Goal: Navigation & Orientation: Find specific page/section

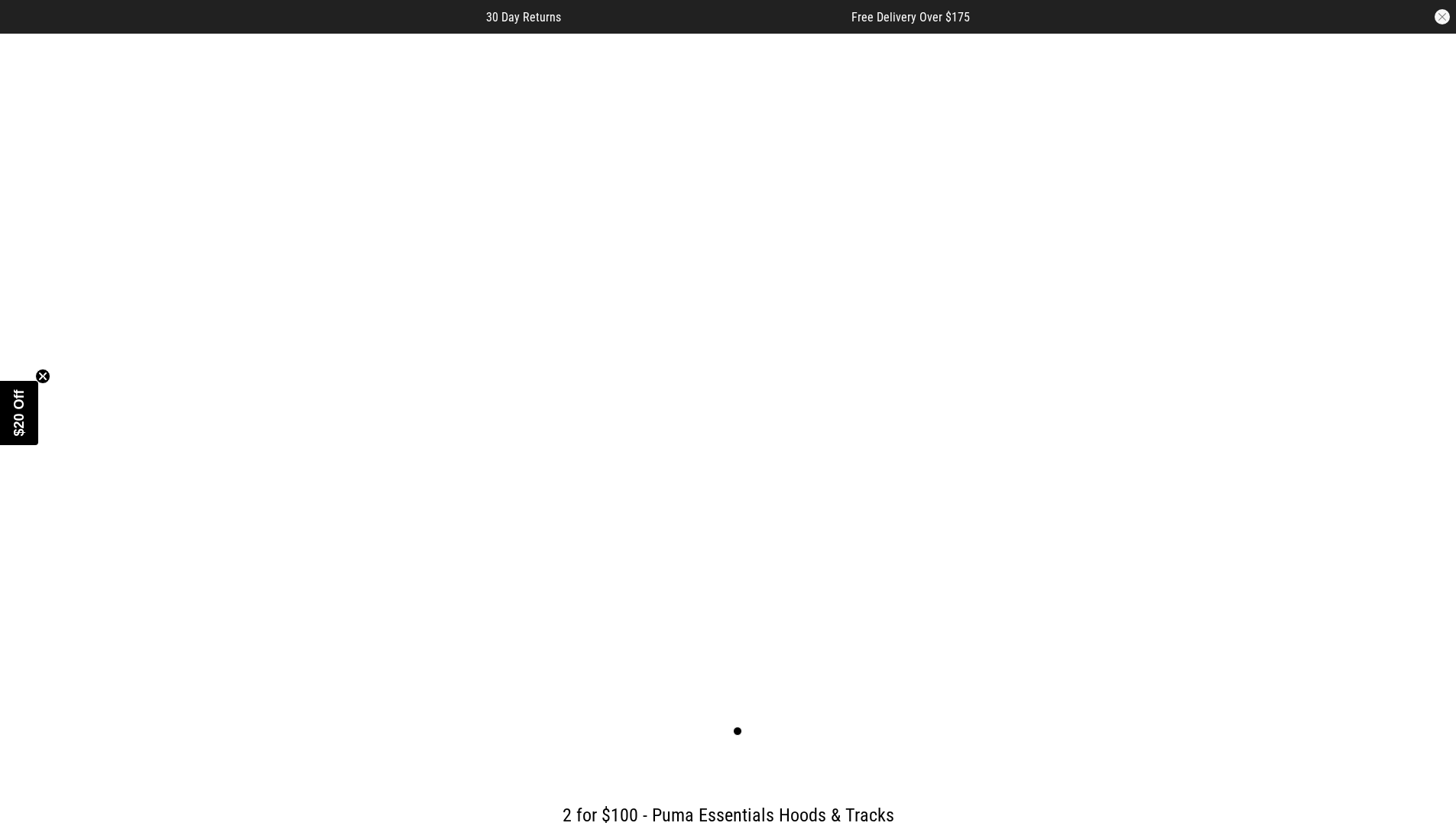
click at [1442, 17] on button "button" at bounding box center [1441, 16] width 16 height 16
